Goal: Navigation & Orientation: Find specific page/section

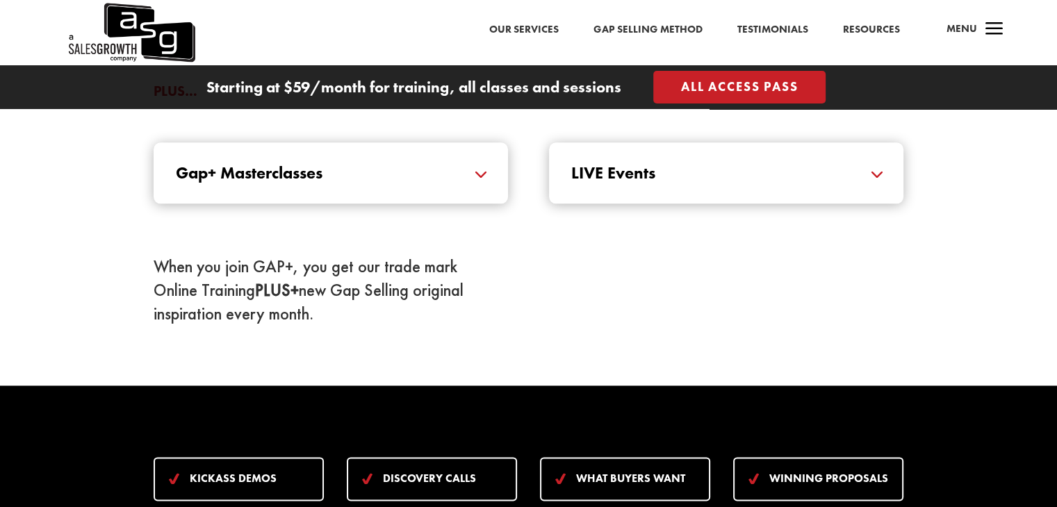
scroll to position [1460, 0]
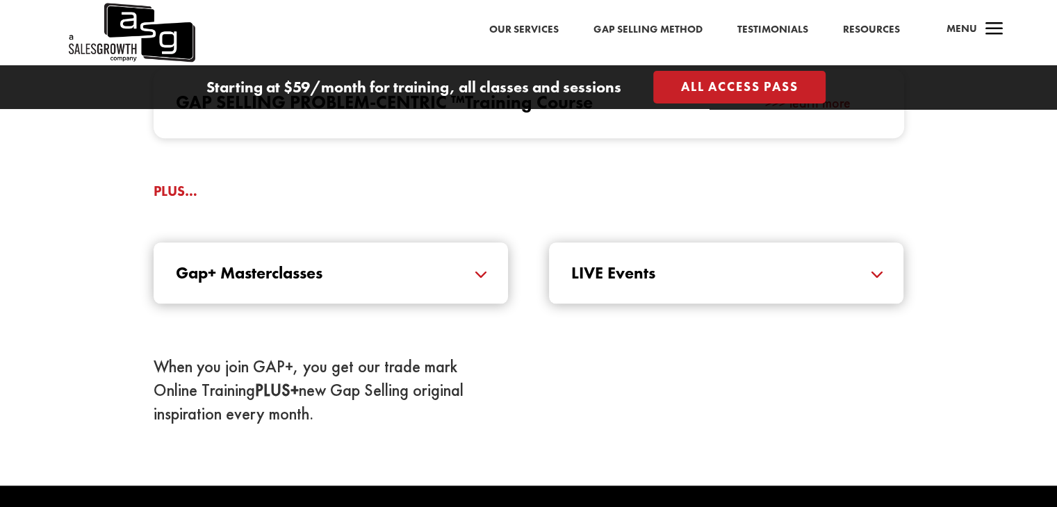
click at [878, 265] on h5 "LIVE Events" at bounding box center [726, 273] width 310 height 17
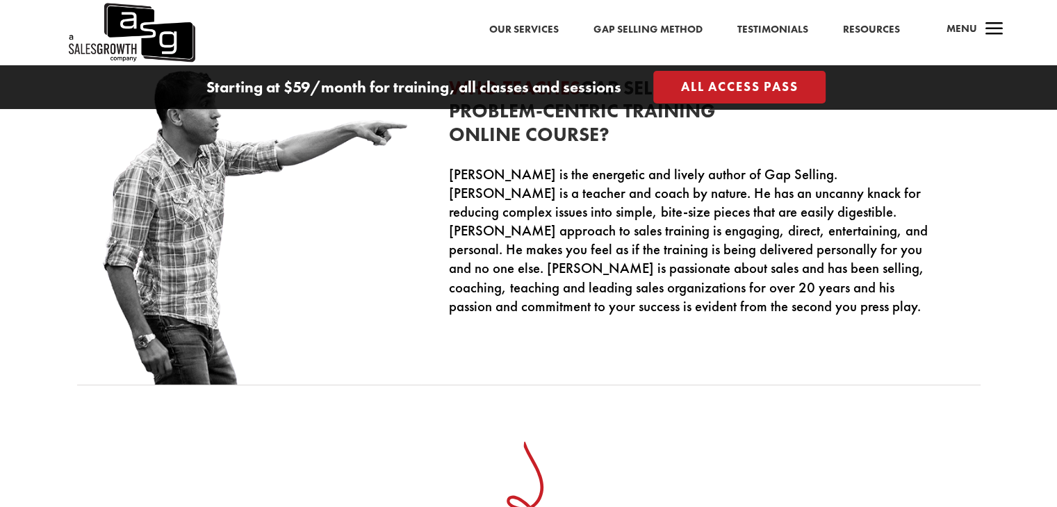
scroll to position [4046, 0]
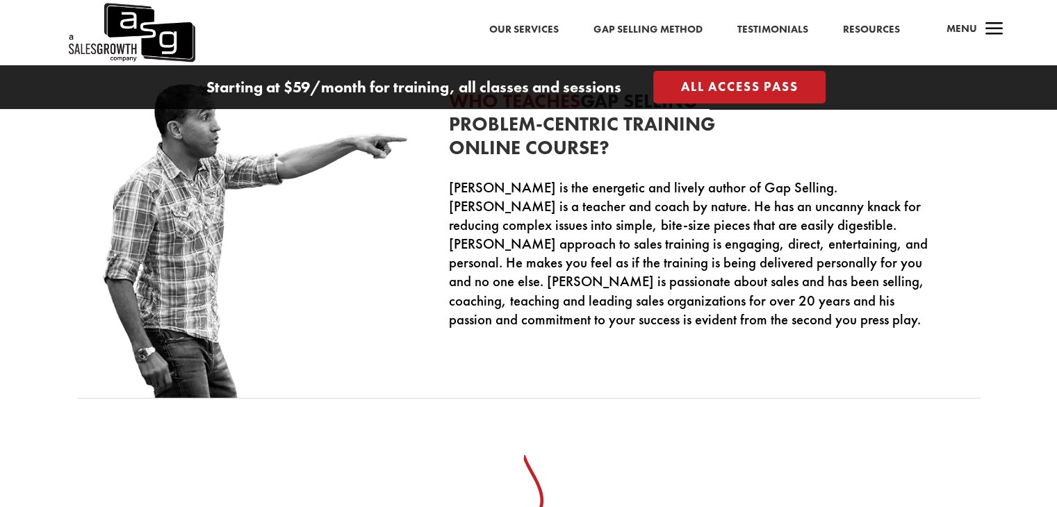
click at [537, 26] on link "Our Services" at bounding box center [524, 30] width 70 height 18
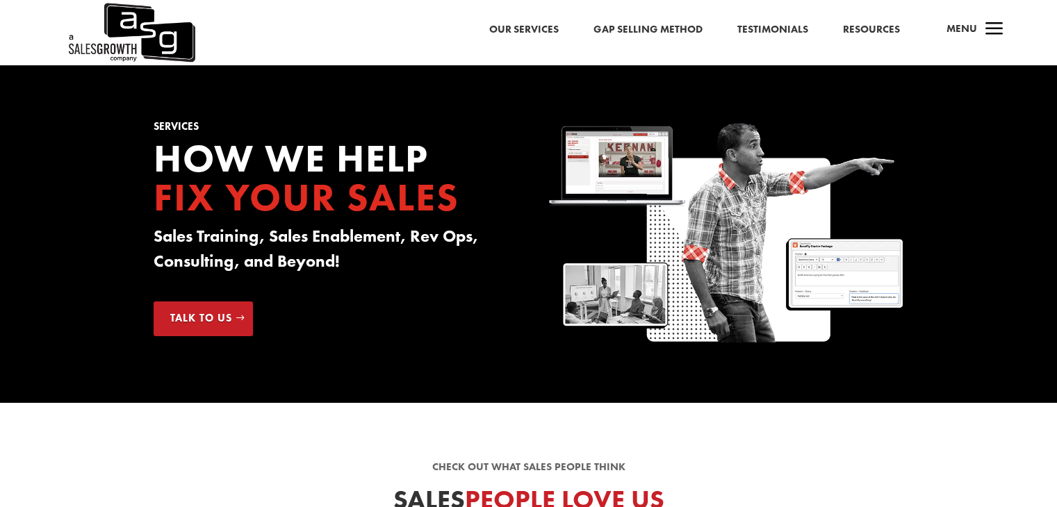
click at [995, 35] on span "a" at bounding box center [995, 30] width 28 height 28
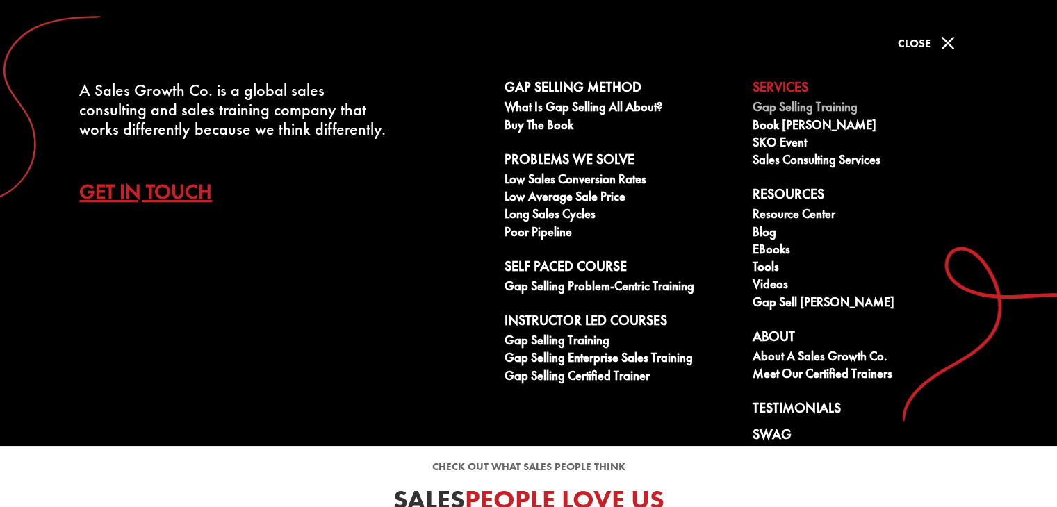
click at [840, 109] on link "Gap Selling Training" at bounding box center [869, 108] width 233 height 17
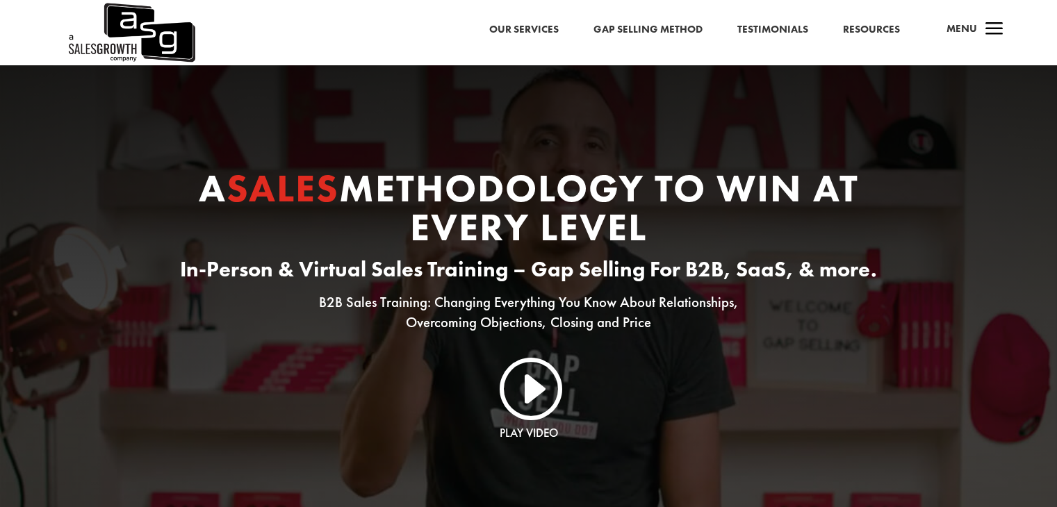
click at [534, 397] on link "I" at bounding box center [529, 387] width 67 height 67
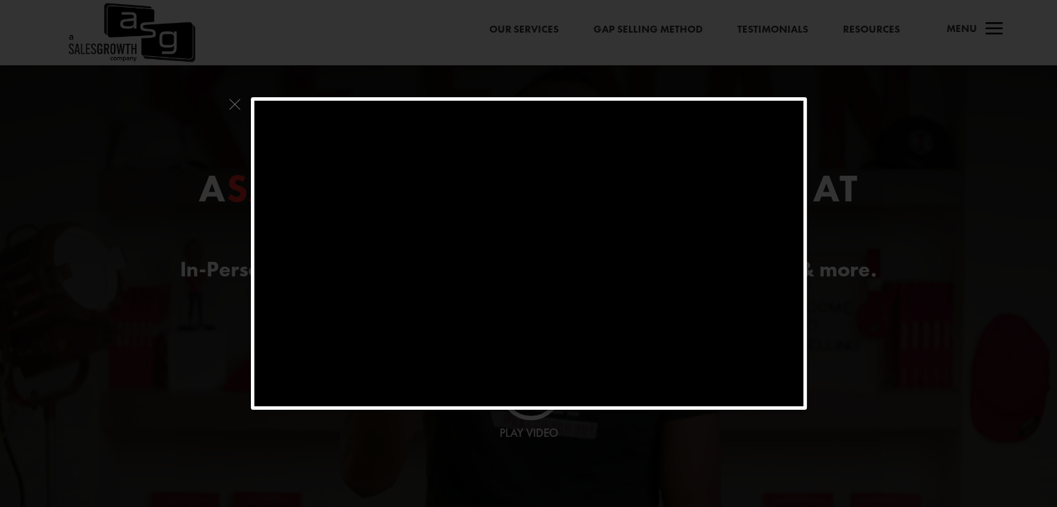
click at [229, 97] on span at bounding box center [235, 108] width 18 height 22
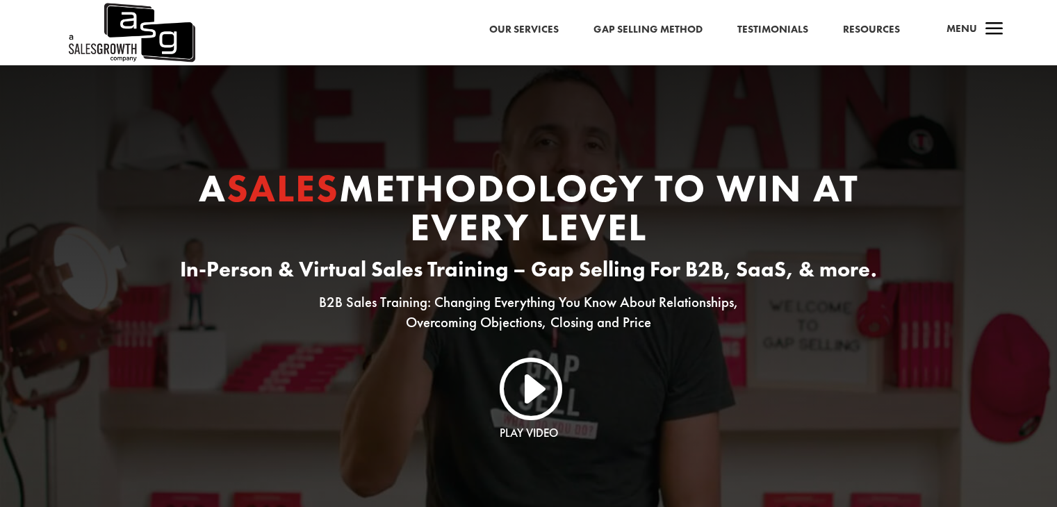
click at [1004, 30] on span "a" at bounding box center [995, 30] width 28 height 28
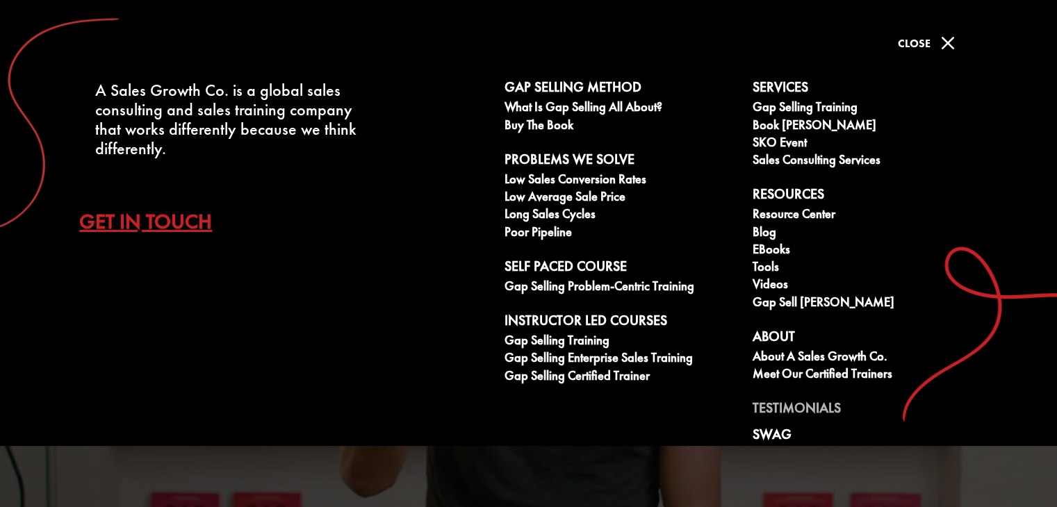
click at [798, 404] on link "Testimonials" at bounding box center [869, 410] width 233 height 21
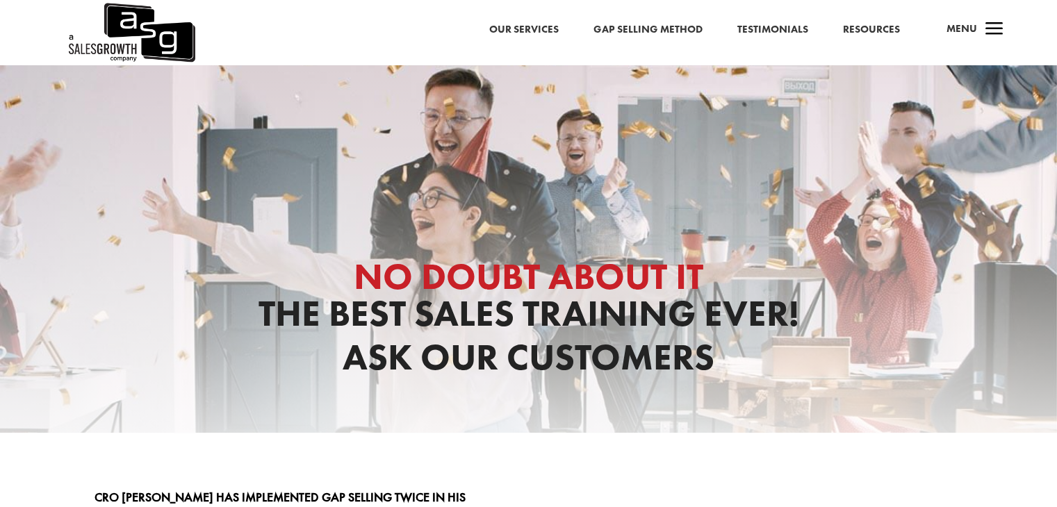
drag, startPoint x: 1064, startPoint y: 181, endPoint x: 1067, endPoint y: -60, distance: 241.9
click at [514, 28] on link "Our Services" at bounding box center [524, 30] width 70 height 18
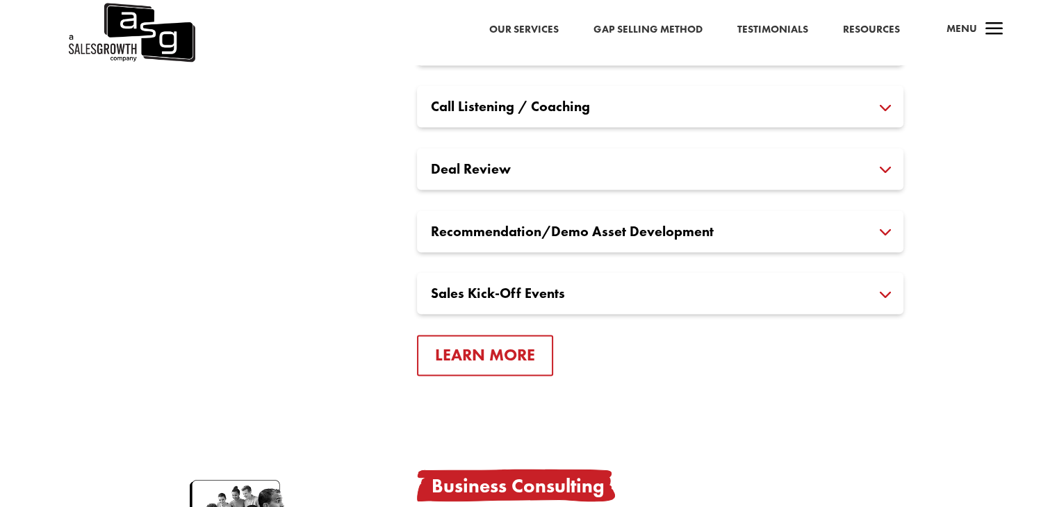
scroll to position [2147, 0]
click at [888, 288] on h3 "Sales Kick-Off Events" at bounding box center [660, 293] width 459 height 14
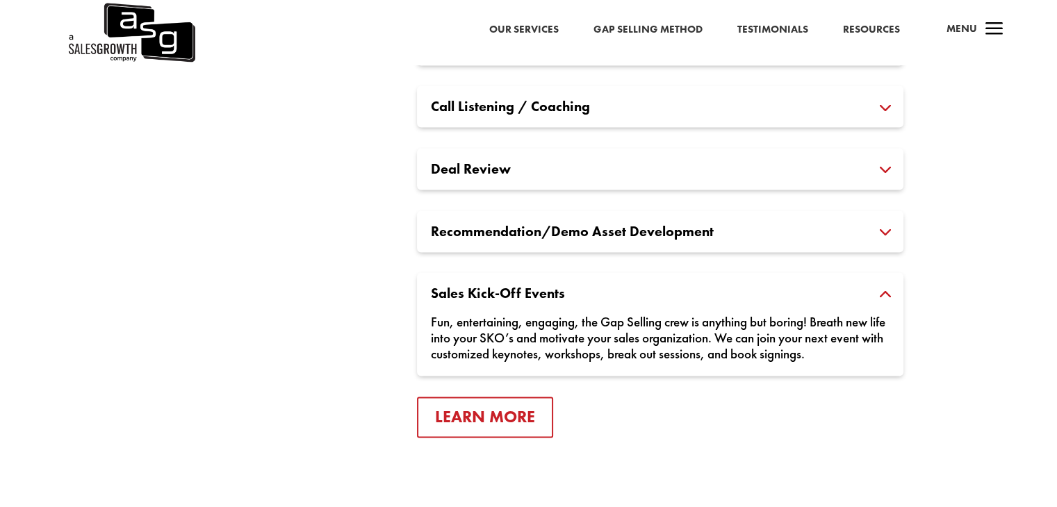
click at [991, 31] on span "a" at bounding box center [995, 30] width 28 height 28
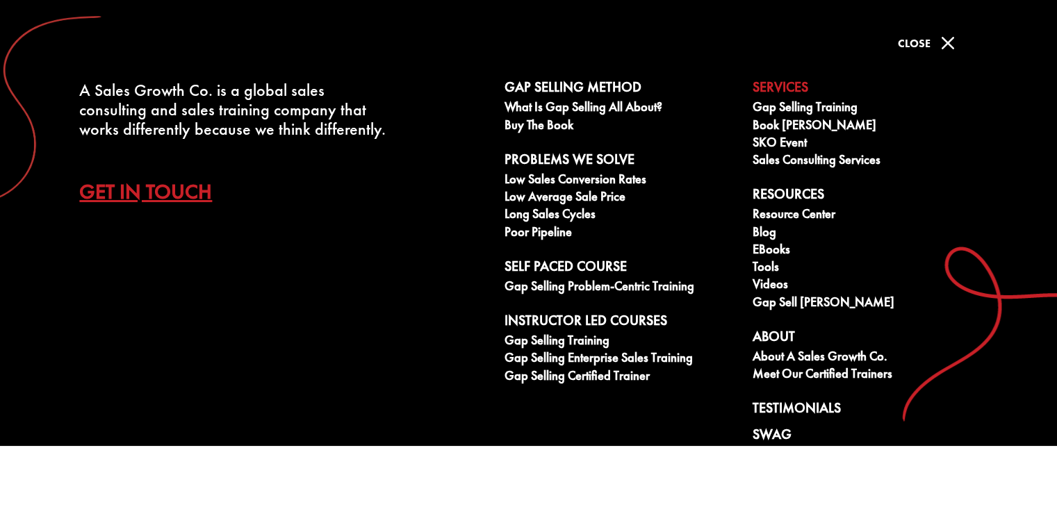
click at [181, 190] on link "Get In Touch" at bounding box center [156, 191] width 154 height 49
